Goal: Task Accomplishment & Management: Manage account settings

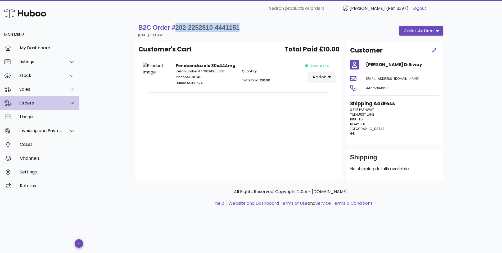
click at [32, 105] on div "Orders" at bounding box center [40, 102] width 43 height 5
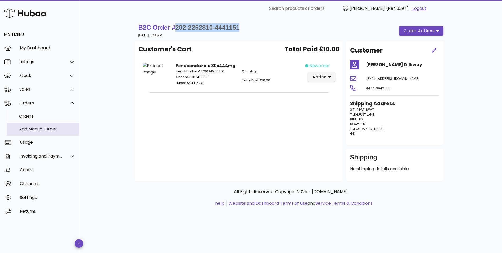
click at [31, 128] on div "Add Manual Order" at bounding box center [47, 128] width 56 height 5
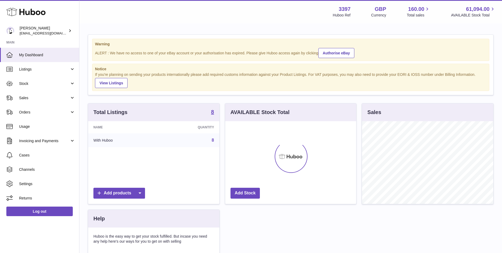
scroll to position [83, 131]
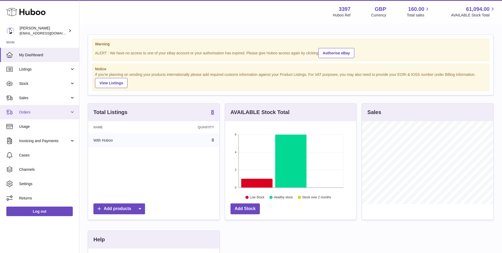
click at [19, 113] on link "Orders" at bounding box center [39, 112] width 79 height 14
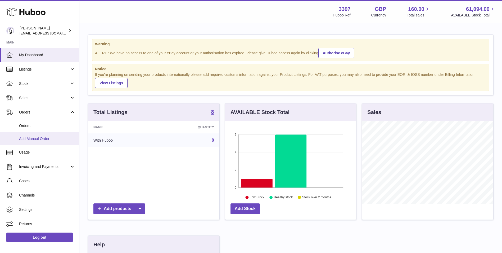
click at [18, 138] on link "Add Manual Order" at bounding box center [39, 138] width 79 height 13
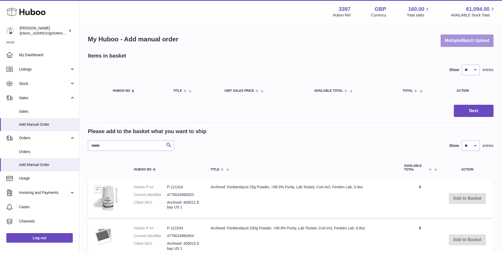
click at [473, 38] on button "Multiple/Batch Upload" at bounding box center [467, 40] width 53 height 12
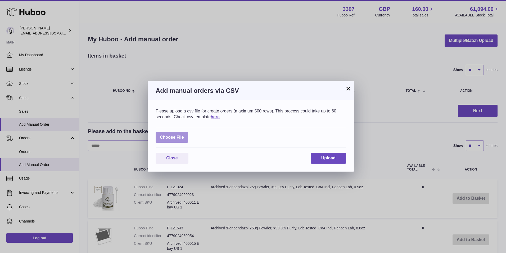
click at [164, 139] on label at bounding box center [172, 137] width 33 height 11
click at [184, 135] on input "file" at bounding box center [184, 135] width 0 height 0
type input "**********"
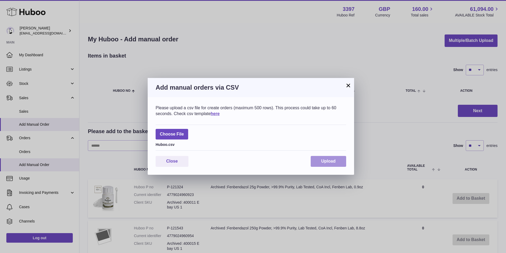
click at [323, 160] on span "Upload" at bounding box center [328, 161] width 14 height 5
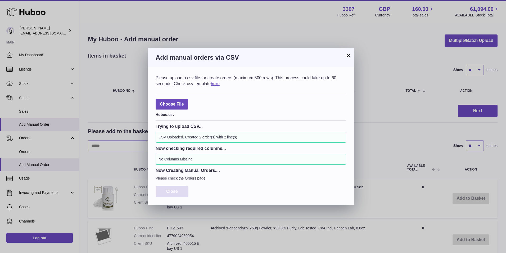
click at [169, 189] on span "Close" at bounding box center [172, 191] width 12 height 5
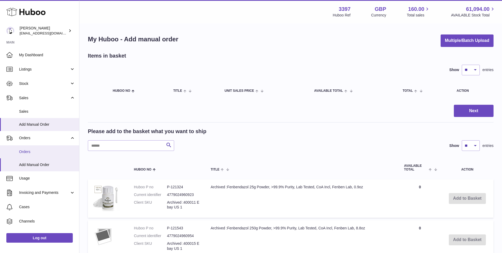
click at [26, 153] on span "Orders" at bounding box center [47, 151] width 56 height 5
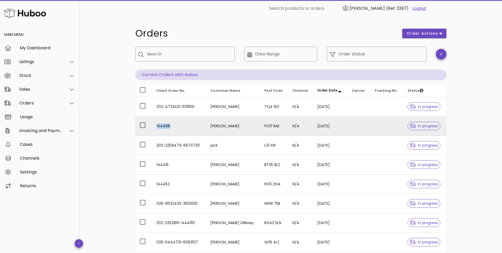
drag, startPoint x: 173, startPoint y: 127, endPoint x: 158, endPoint y: 134, distance: 16.5
click at [158, 134] on td "144468" at bounding box center [179, 125] width 54 height 19
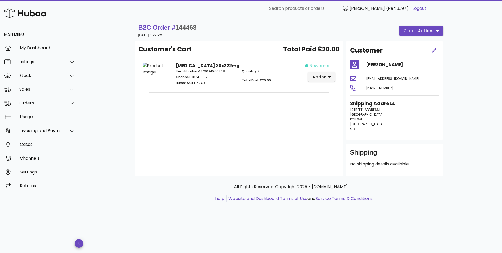
click at [186, 25] on span "144468" at bounding box center [186, 27] width 21 height 7
copy span "144468"
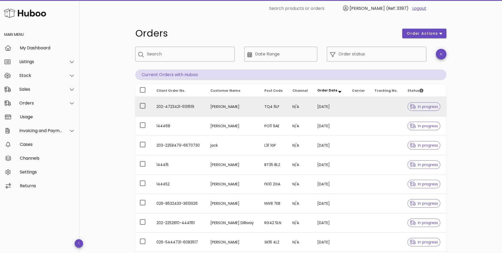
click at [193, 108] on td "202-4723421-5131519" at bounding box center [179, 106] width 54 height 19
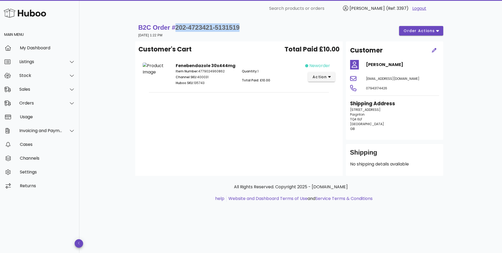
drag, startPoint x: 249, startPoint y: 29, endPoint x: 175, endPoint y: 30, distance: 73.6
click at [175, 30] on div "B2C Order # 202-4723421-5131519 16 September 2025 at 1:22 PM order actions" at bounding box center [290, 30] width 305 height 15
copy span "202-4723421-5131519"
